Goal: Information Seeking & Learning: Learn about a topic

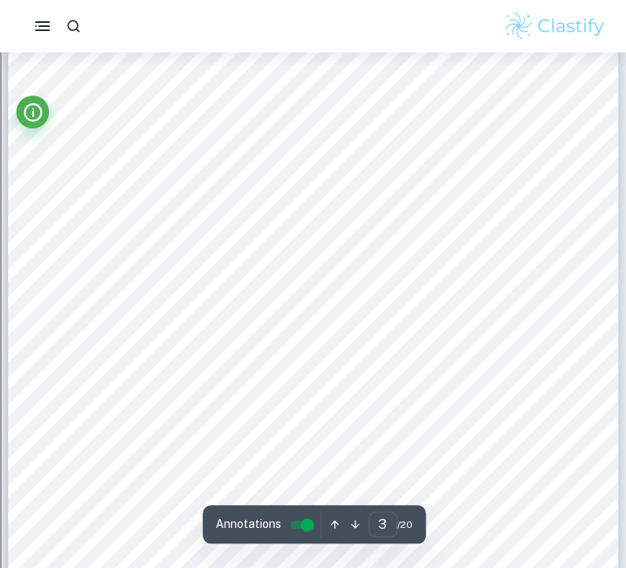
scroll to position [1990, 0]
click at [306, 524] on input "controlled" at bounding box center [307, 525] width 59 height 20
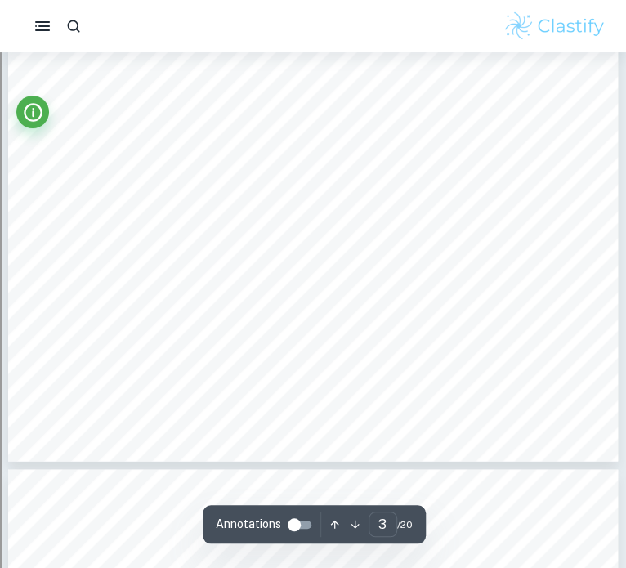
click at [306, 522] on input "controlled" at bounding box center [294, 525] width 59 height 20
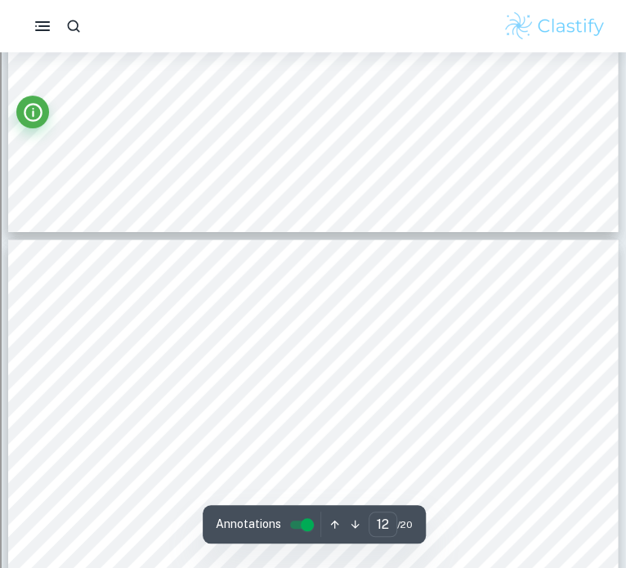
scroll to position [8797, 0]
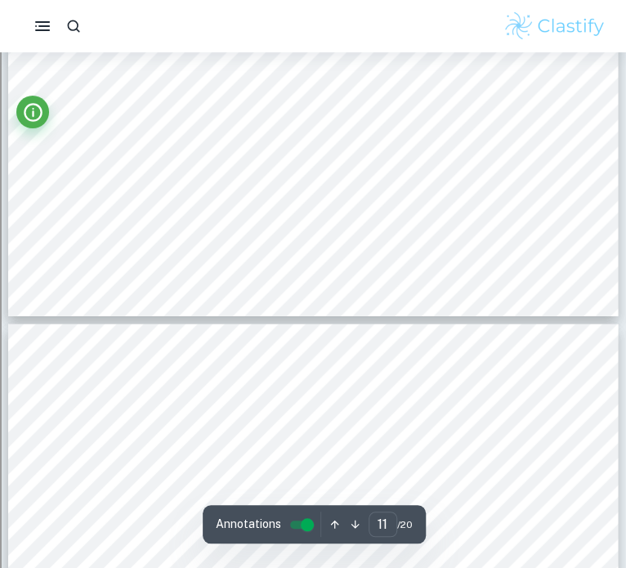
type input "12"
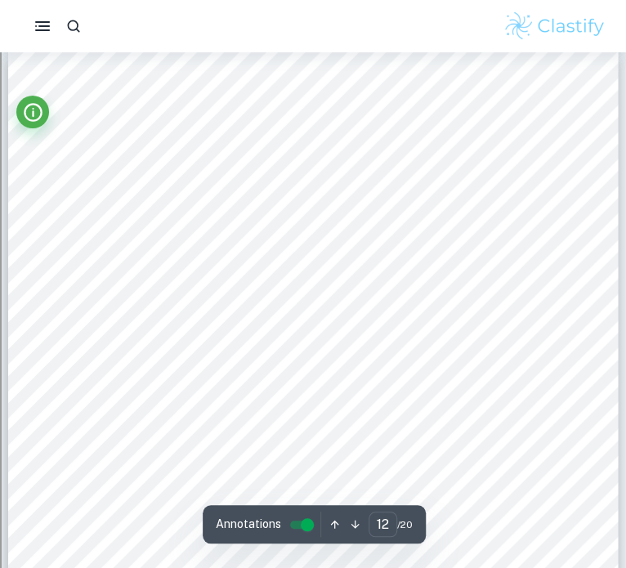
scroll to position [8982, 0]
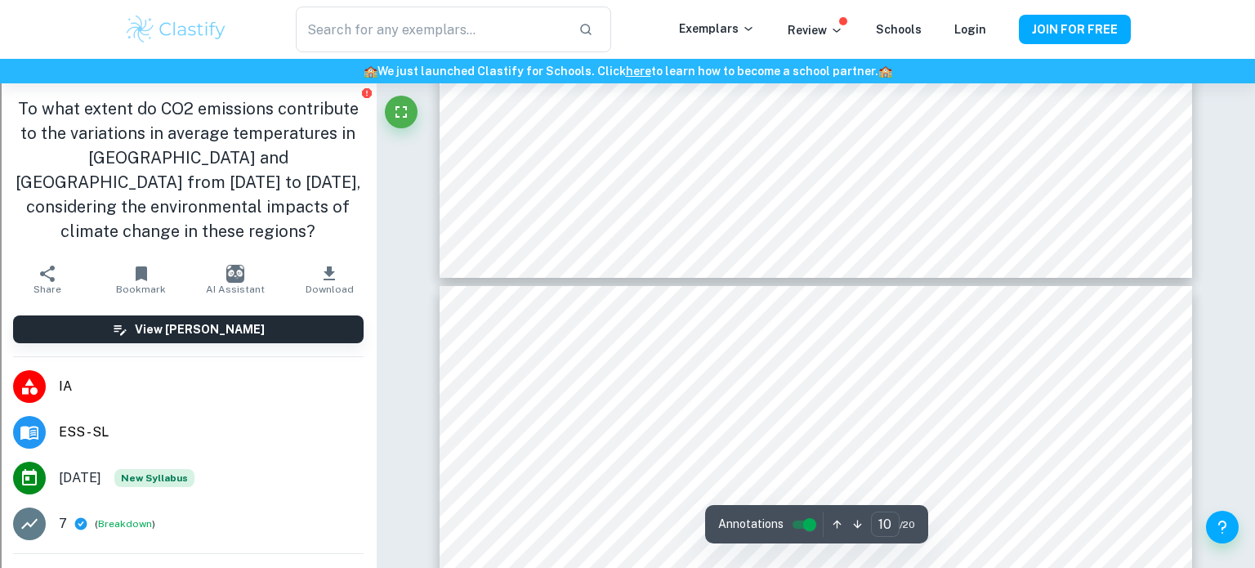
type input "11"
